Goal: Connect with others: Connect with others

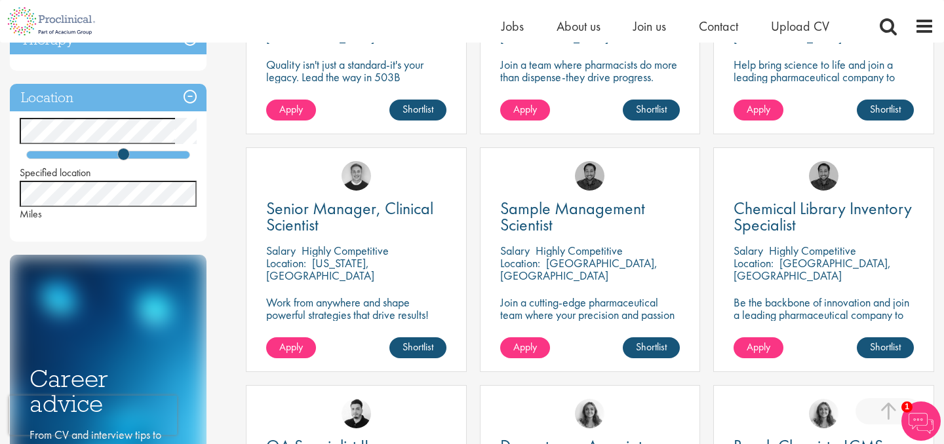
scroll to position [431, 0]
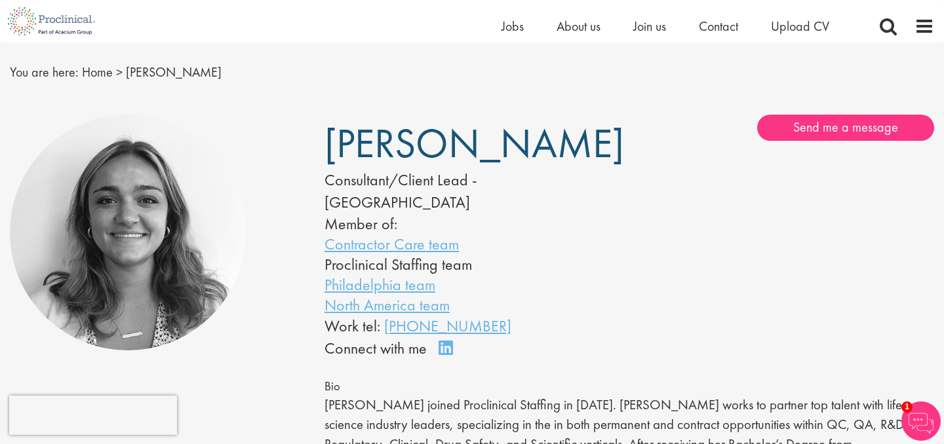
scroll to position [33, 0]
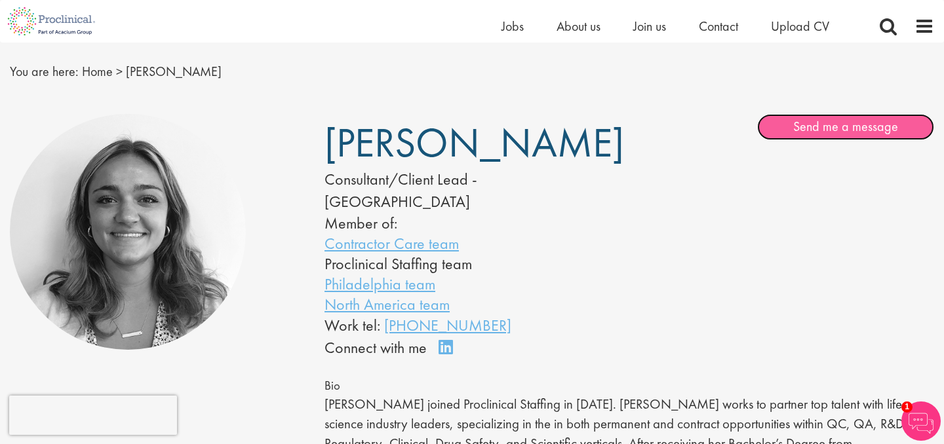
click at [786, 127] on link "Send me a message" at bounding box center [845, 127] width 177 height 26
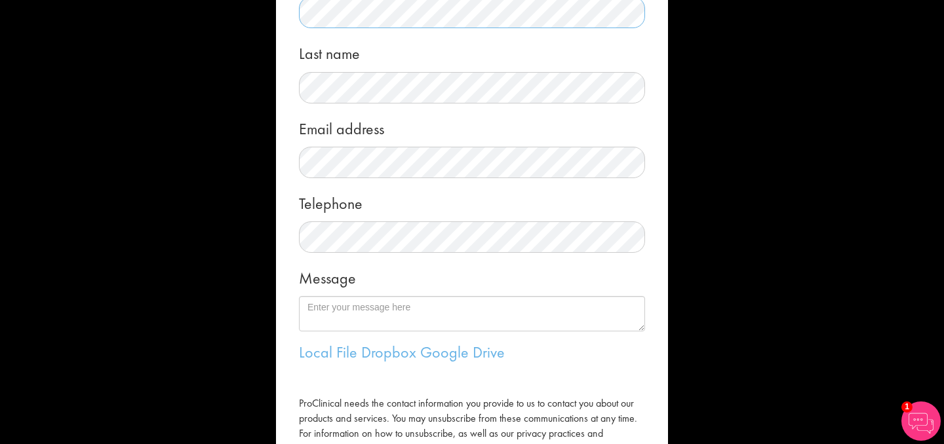
scroll to position [133, 0]
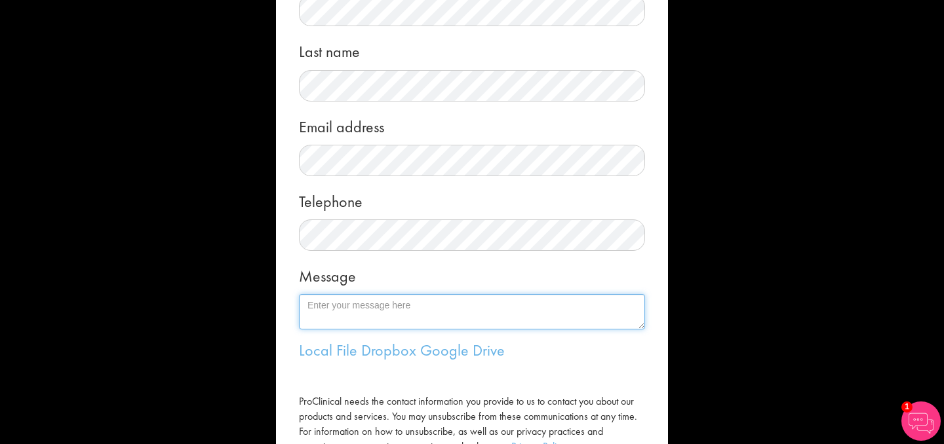
click at [360, 318] on textarea "Message" at bounding box center [472, 311] width 346 height 35
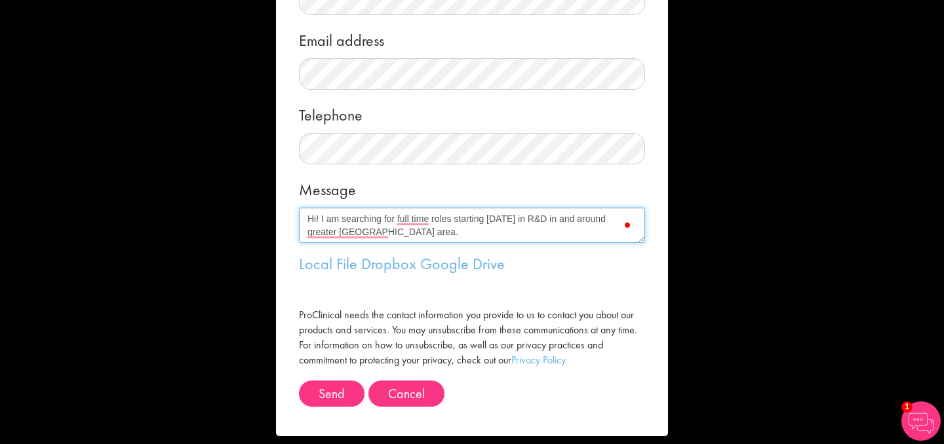
scroll to position [232, 0]
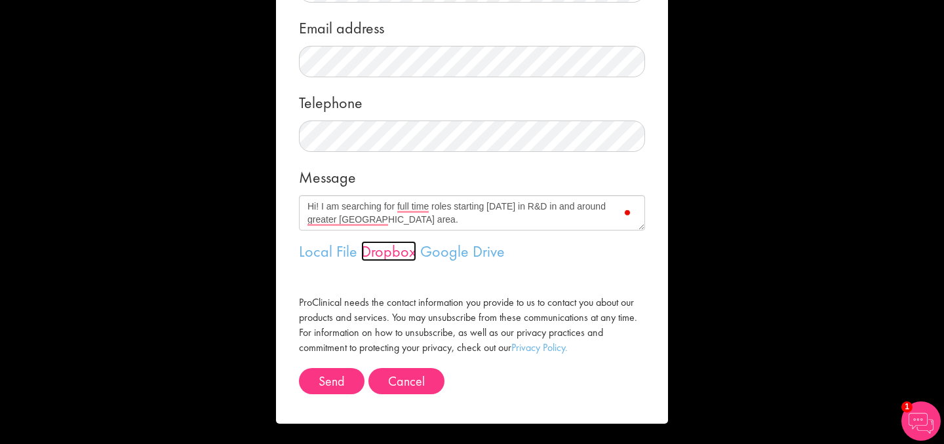
click at [392, 255] on link "Dropbox" at bounding box center [388, 251] width 55 height 20
click at [329, 256] on link "Local File" at bounding box center [328, 251] width 58 height 20
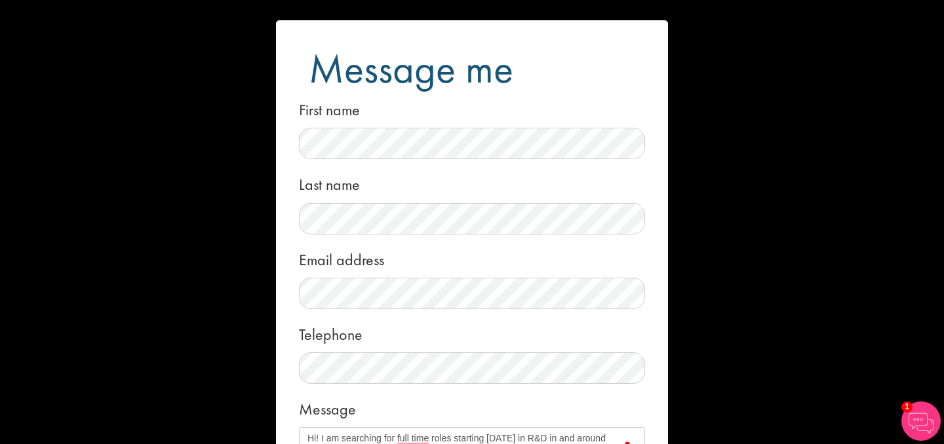
scroll to position [254, 0]
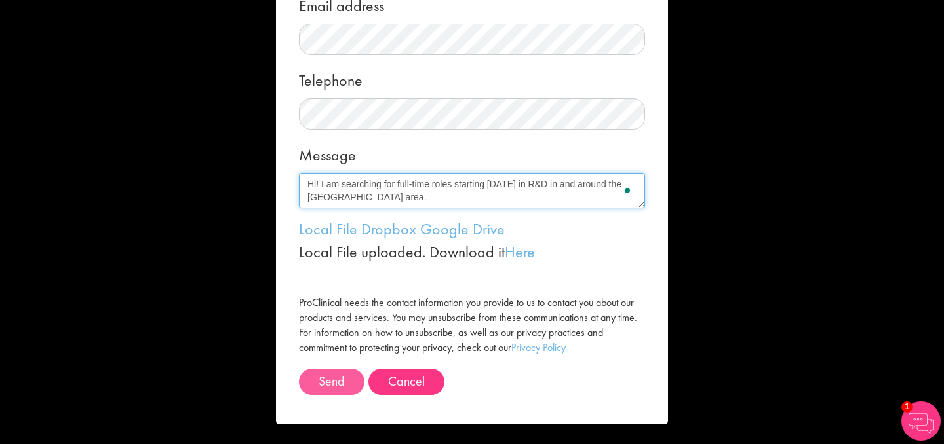
type textarea "Hi! I am searching for full-time roles starting May 2026 in R&D in and around t…"
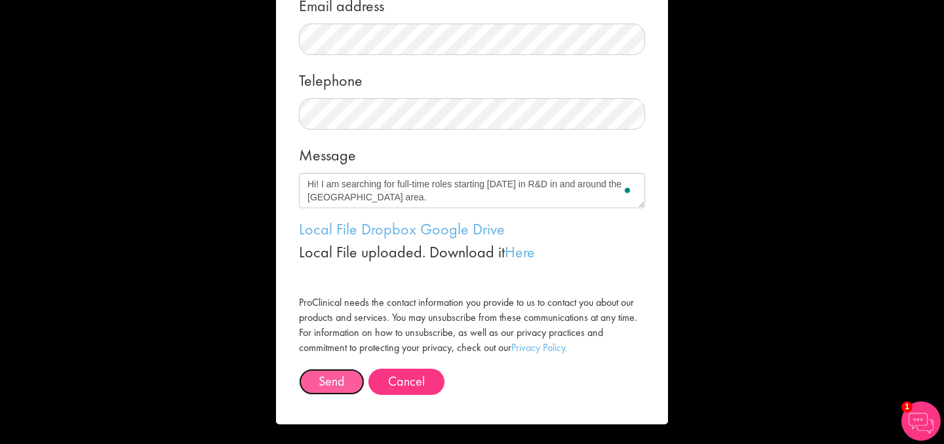
click at [321, 393] on button "Send" at bounding box center [332, 382] width 66 height 26
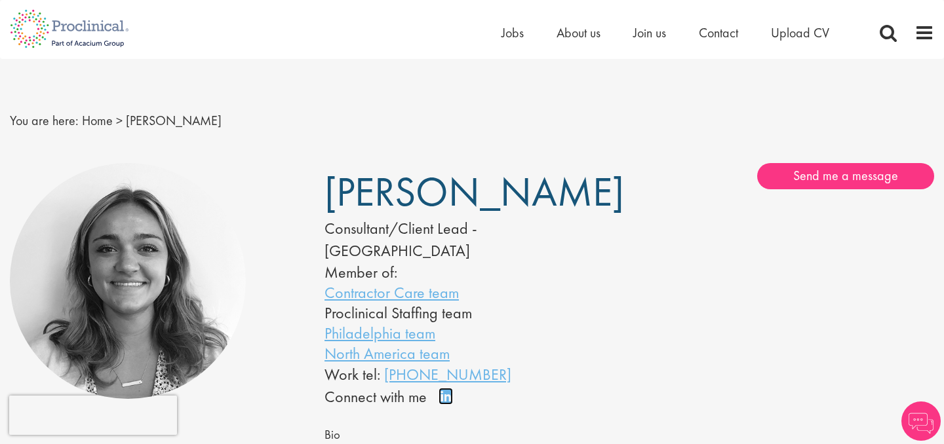
click at [444, 403] on link "Connect on LinkedIn" at bounding box center [450, 403] width 23 height 0
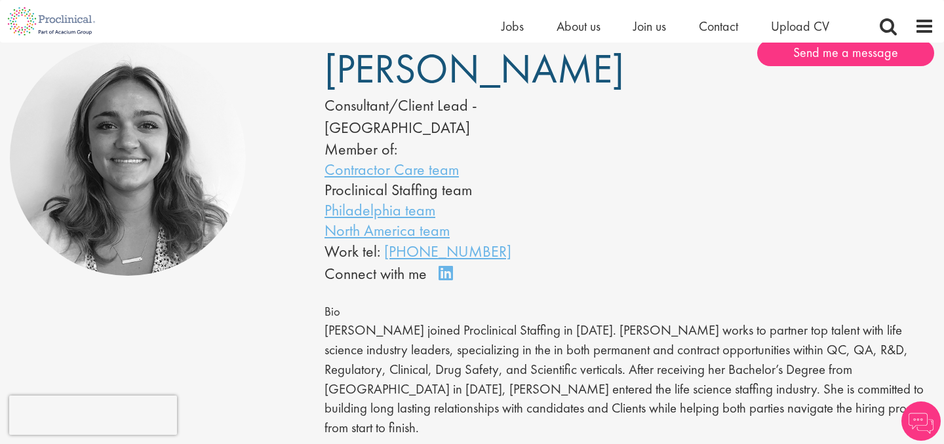
drag, startPoint x: 564, startPoint y: 73, endPoint x: 325, endPoint y: 80, distance: 238.7
click at [0, 0] on h1 "[PERSON_NAME]" at bounding box center [0, 0] width 0 height 0
copy span "[PERSON_NAME]"
